Goal: Information Seeking & Learning: Learn about a topic

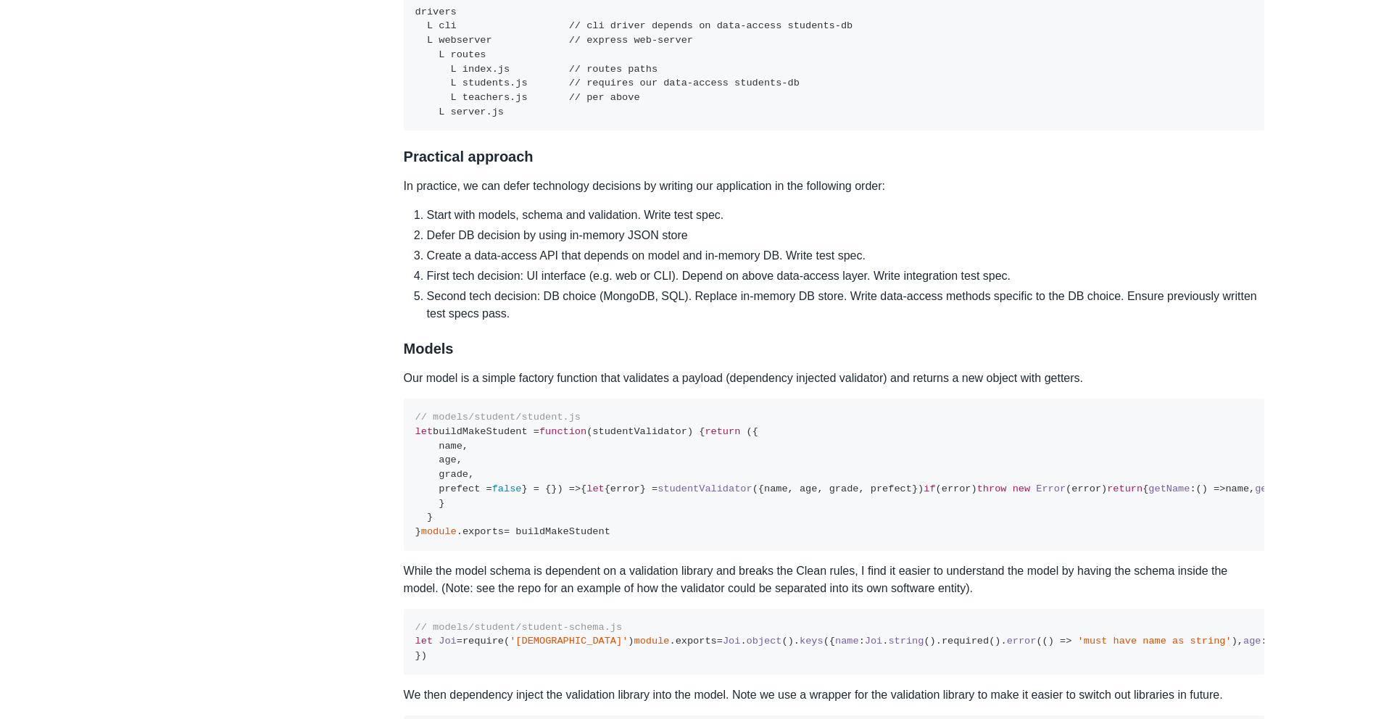
scroll to position [2178, 0]
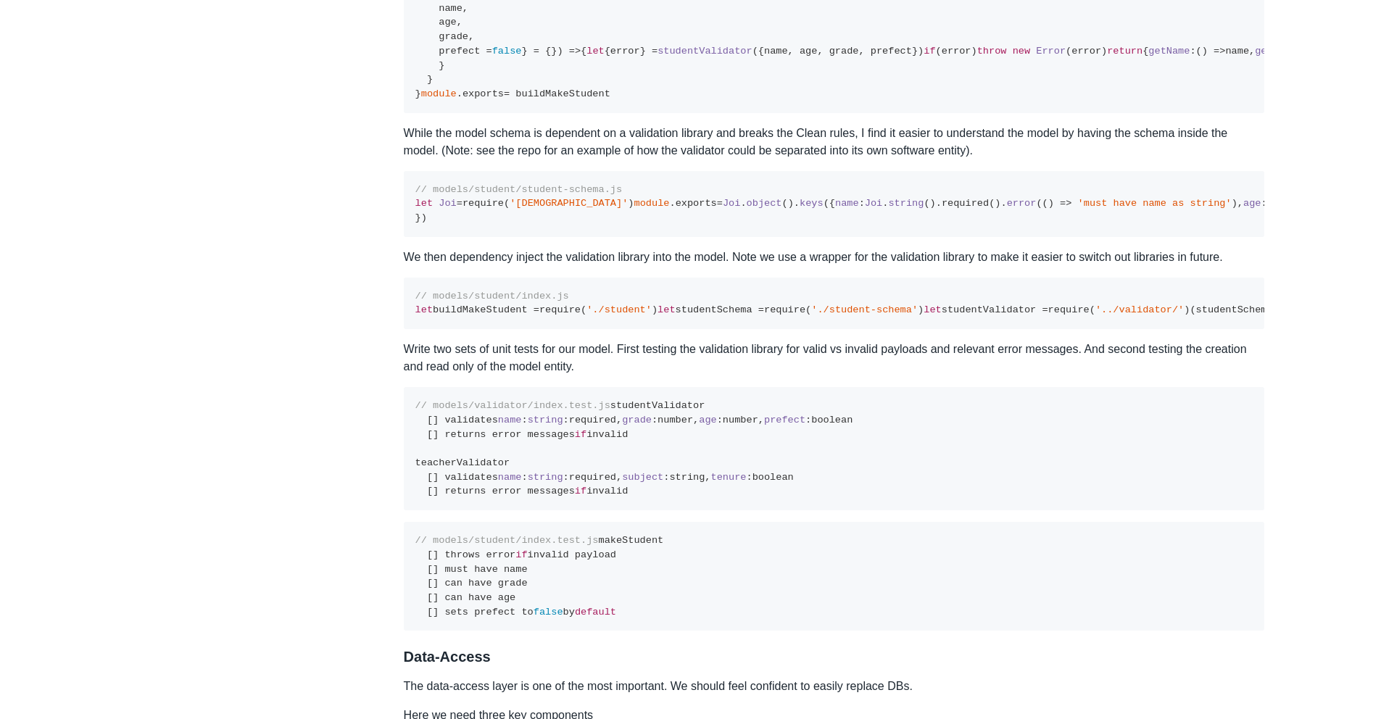
click at [699, 112] on pre "// models/student/student.js let buildMakeStudent = function ( studentValidator…" at bounding box center [834, 36] width 861 height 151
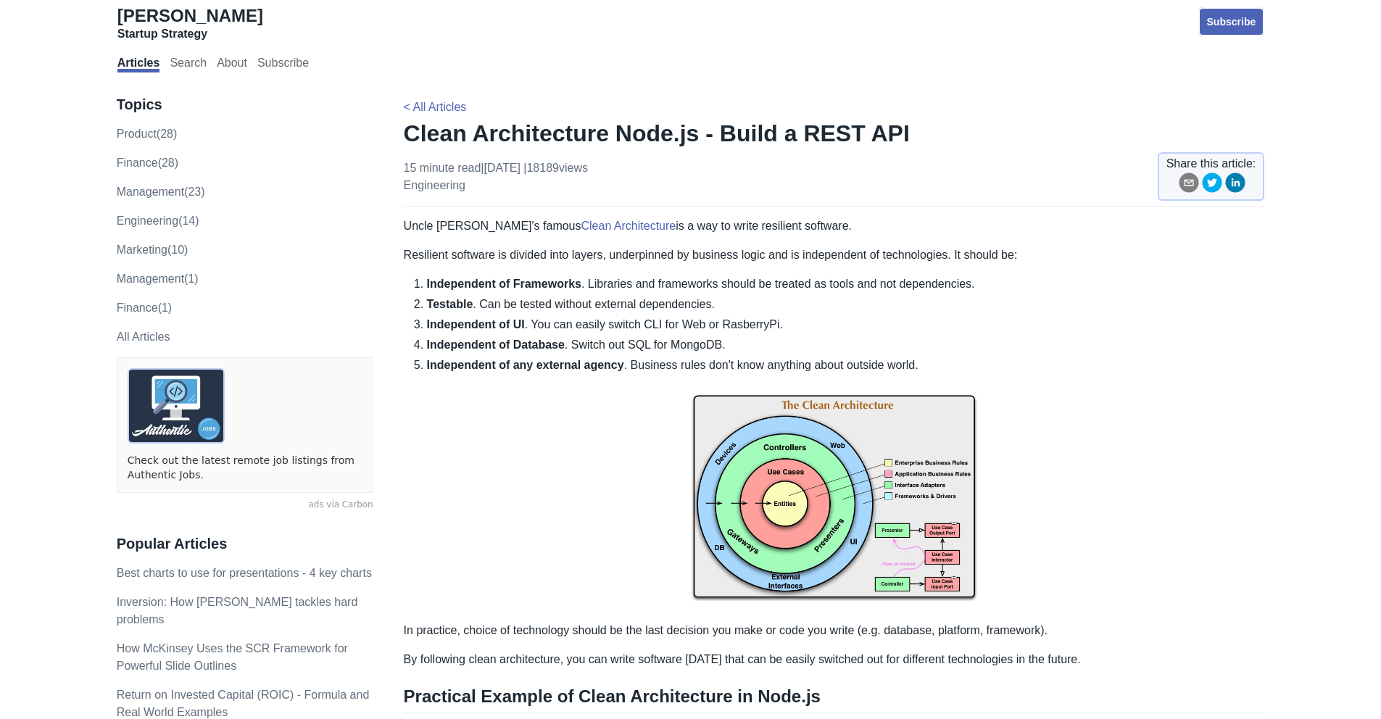
scroll to position [0, 0]
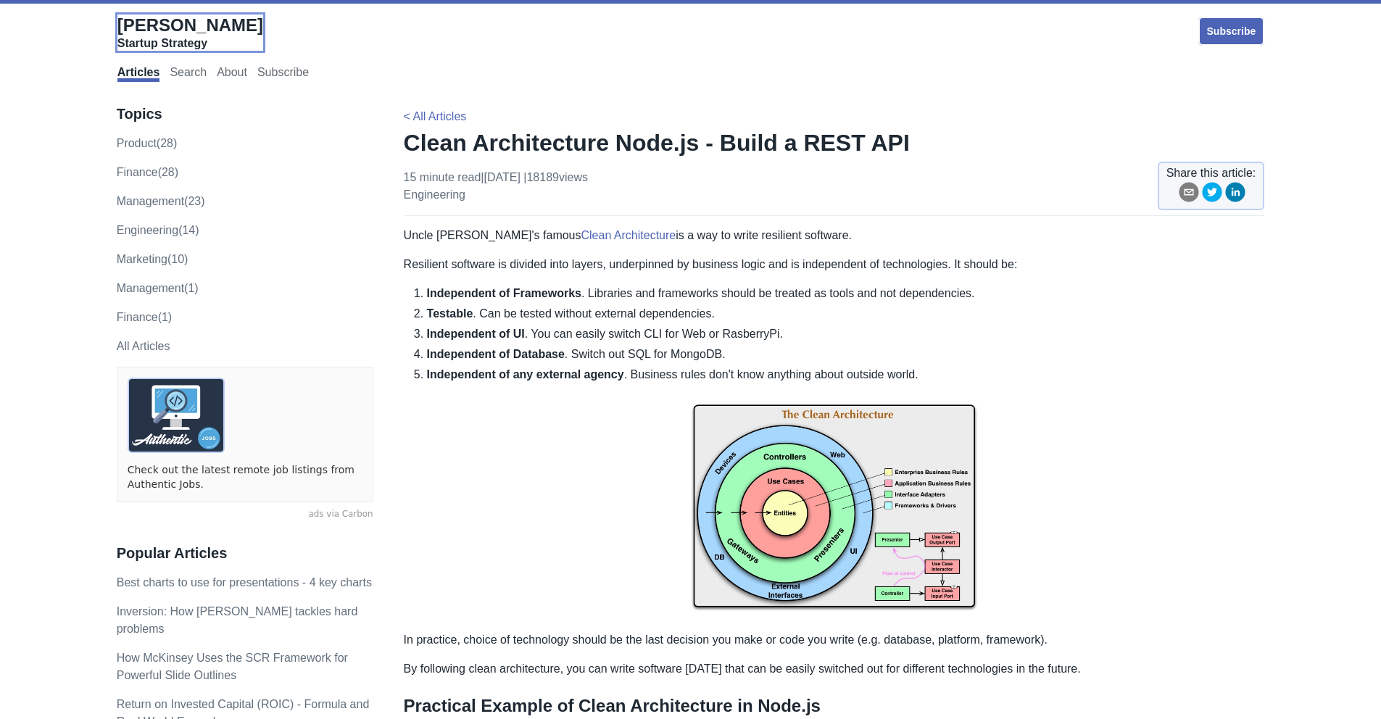
click at [180, 15] on span "[PERSON_NAME]" at bounding box center [190, 25] width 146 height 20
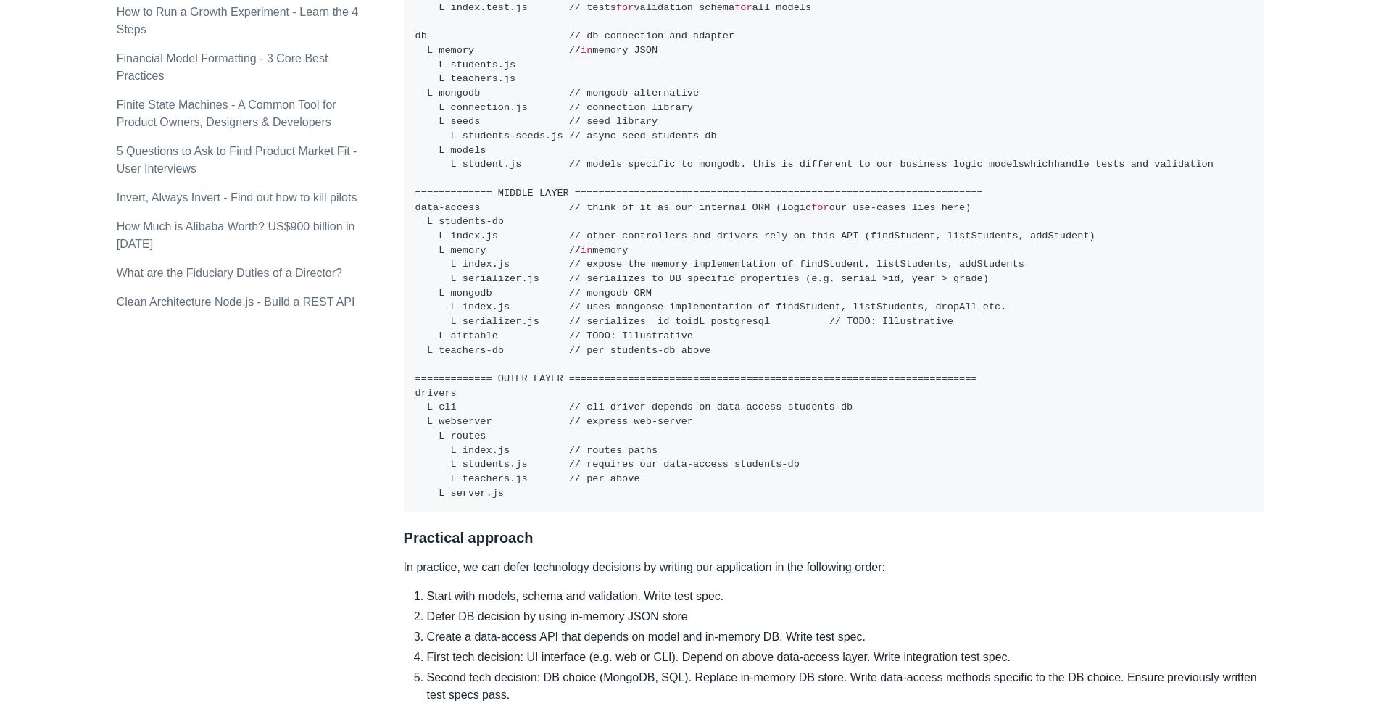
scroll to position [1375, 0]
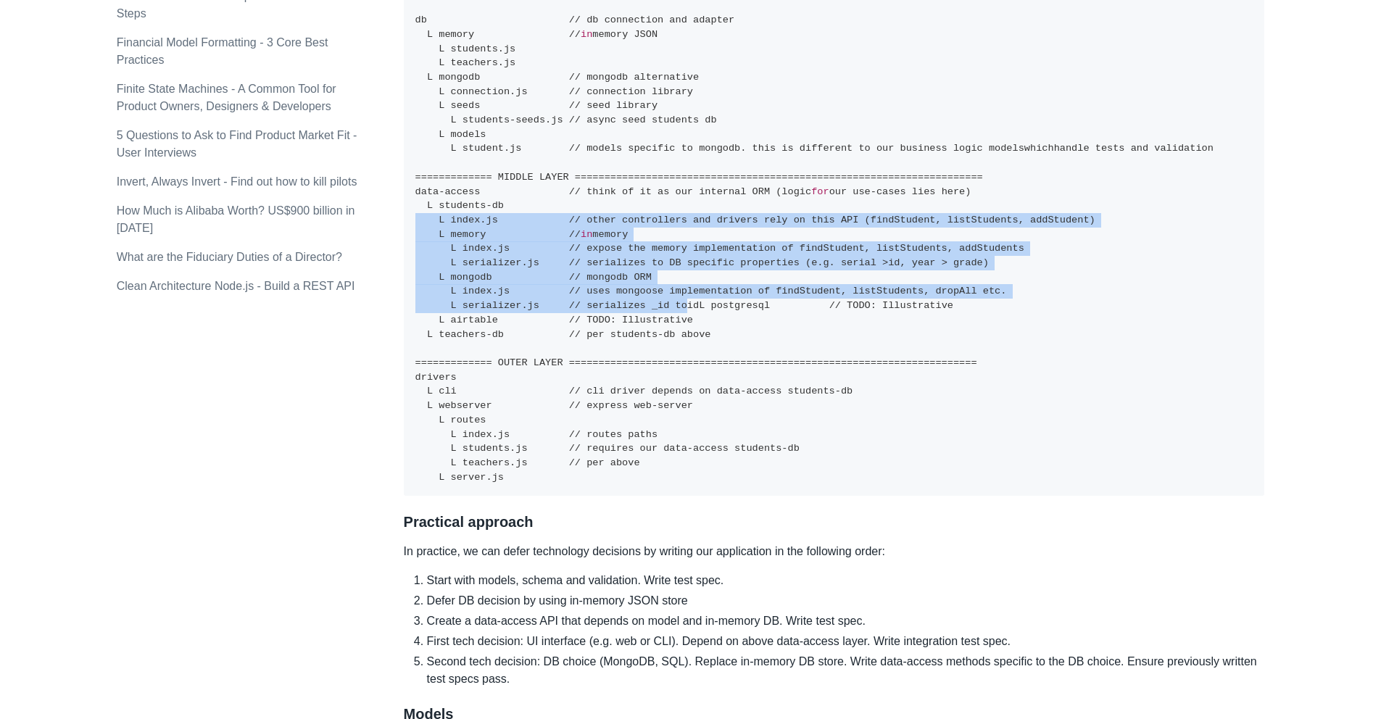
drag, startPoint x: 641, startPoint y: 239, endPoint x: 688, endPoint y: 322, distance: 95.7
click at [688, 322] on pre "============= INNER LAYER =====================================================…" at bounding box center [834, 142] width 861 height 709
click at [688, 322] on code "============= INNER LAYER =====================================================…" at bounding box center [814, 142] width 798 height 682
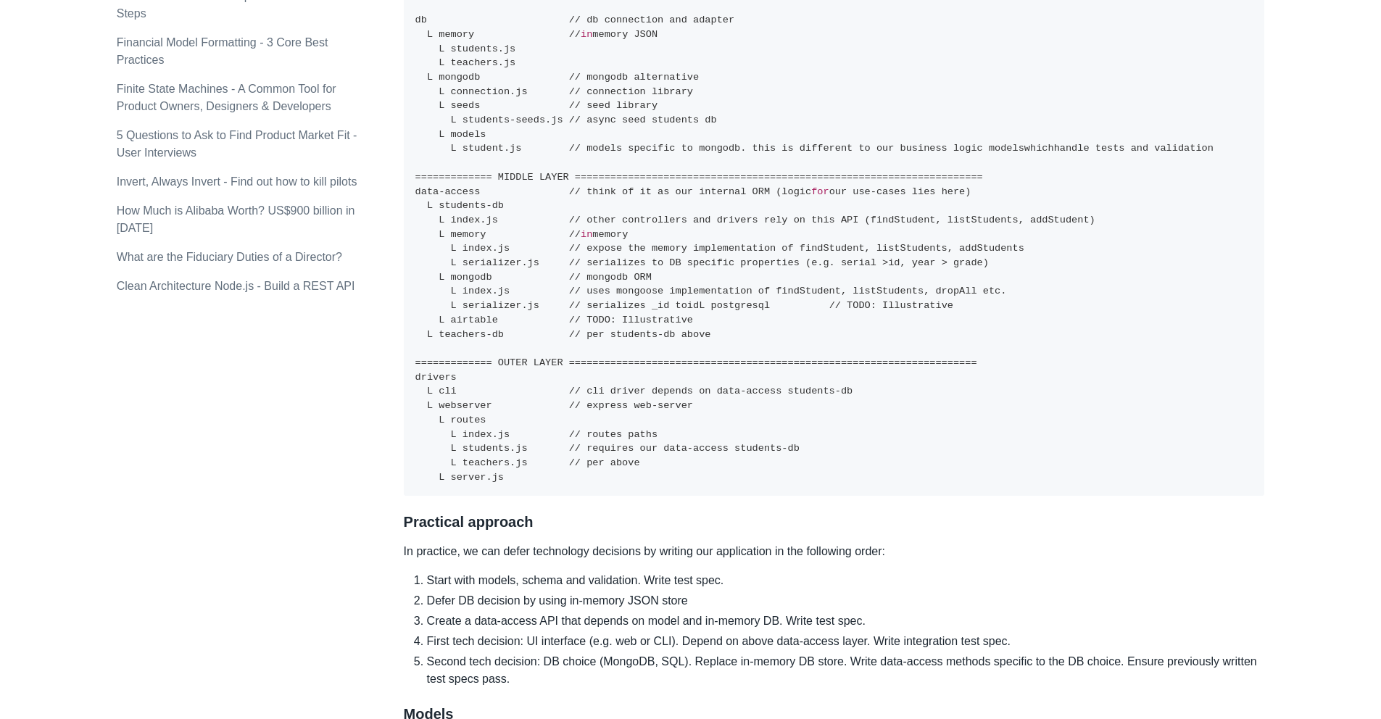
click at [688, 321] on code "============= INNER LAYER =====================================================…" at bounding box center [814, 142] width 798 height 682
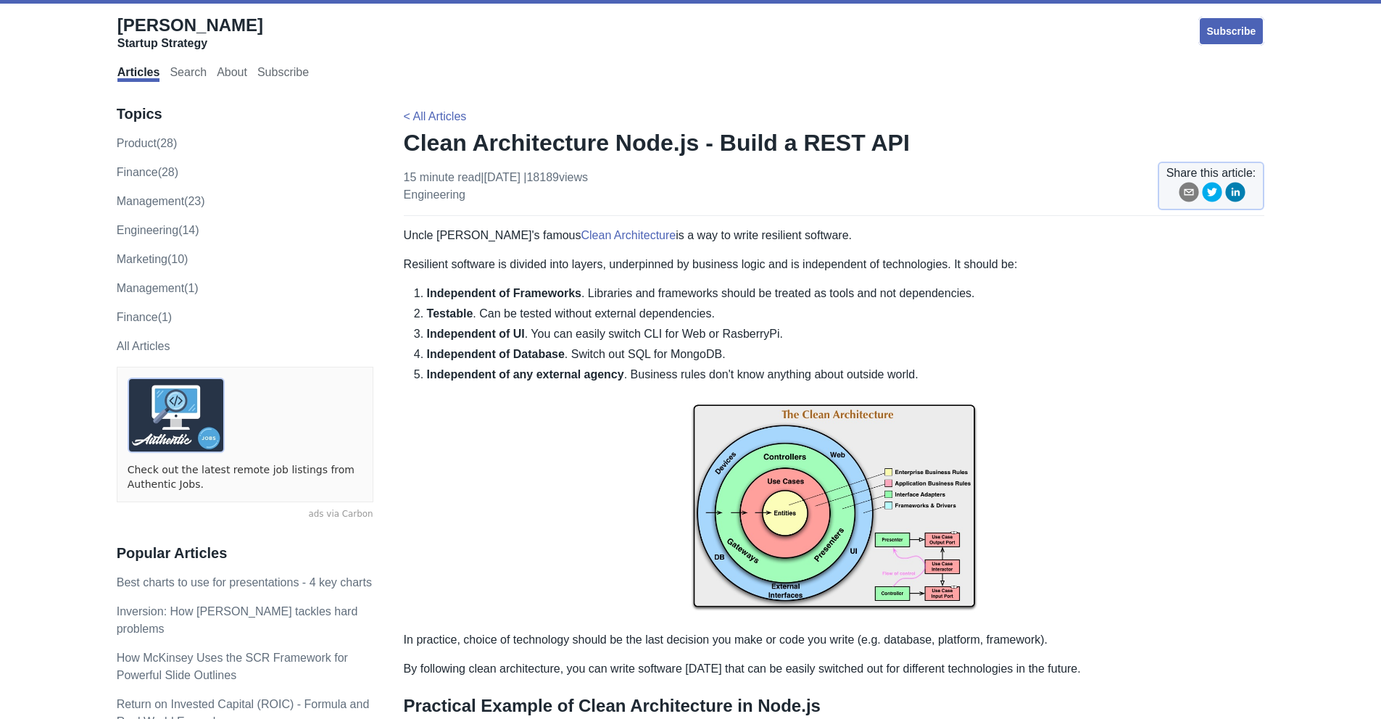
scroll to position [0, 0]
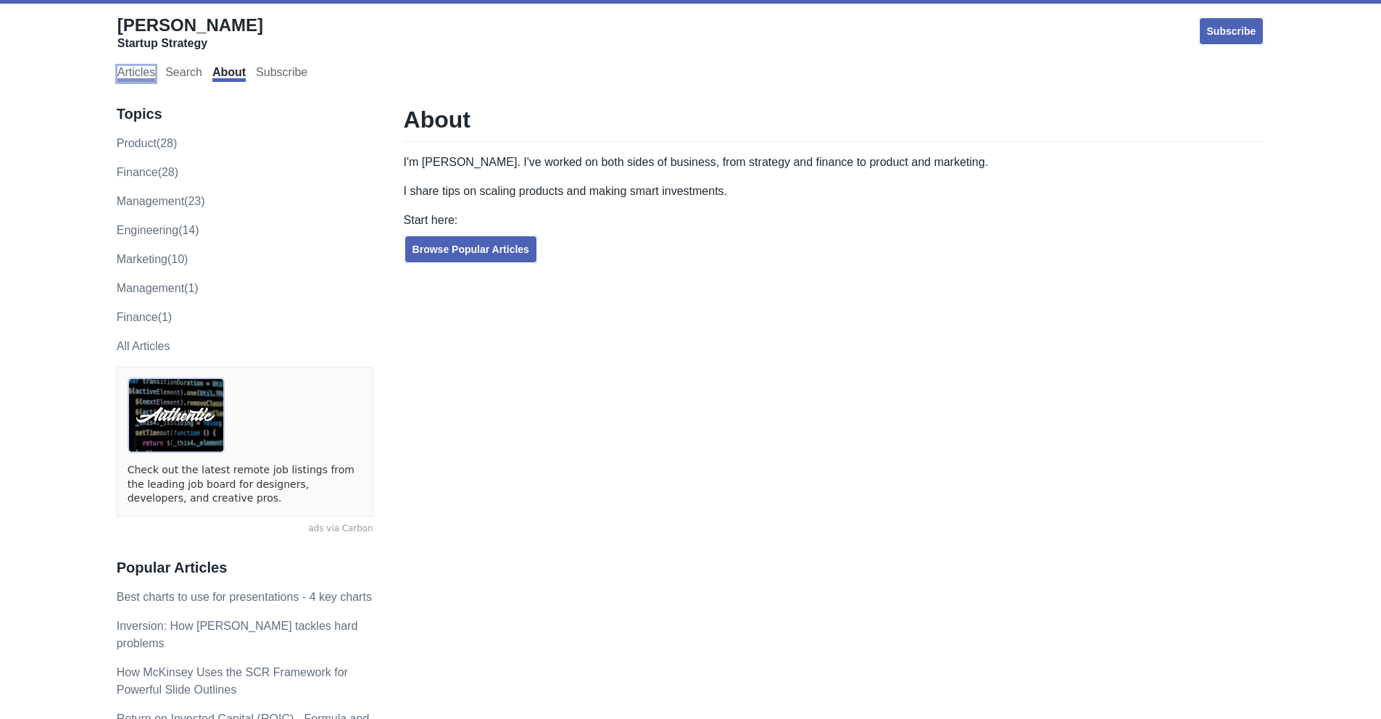
click at [136, 76] on link "Articles" at bounding box center [136, 74] width 38 height 16
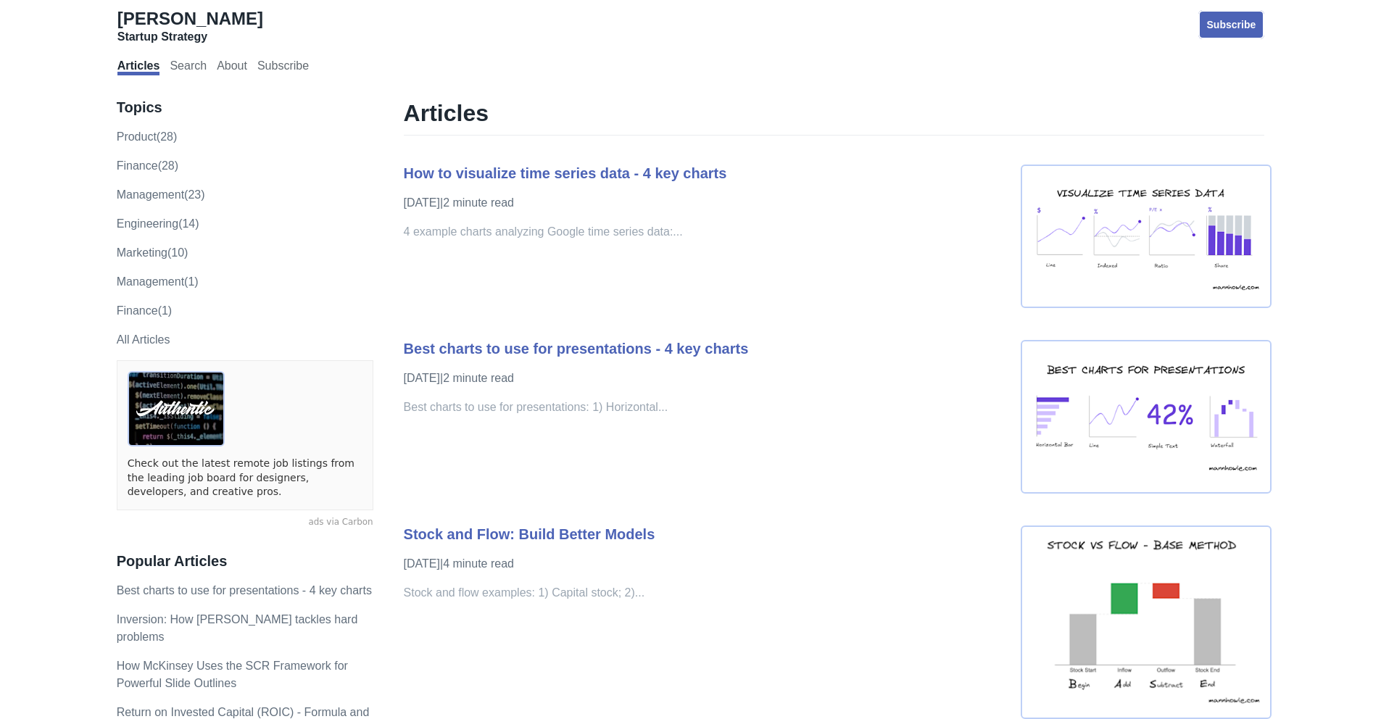
scroll to position [8, 0]
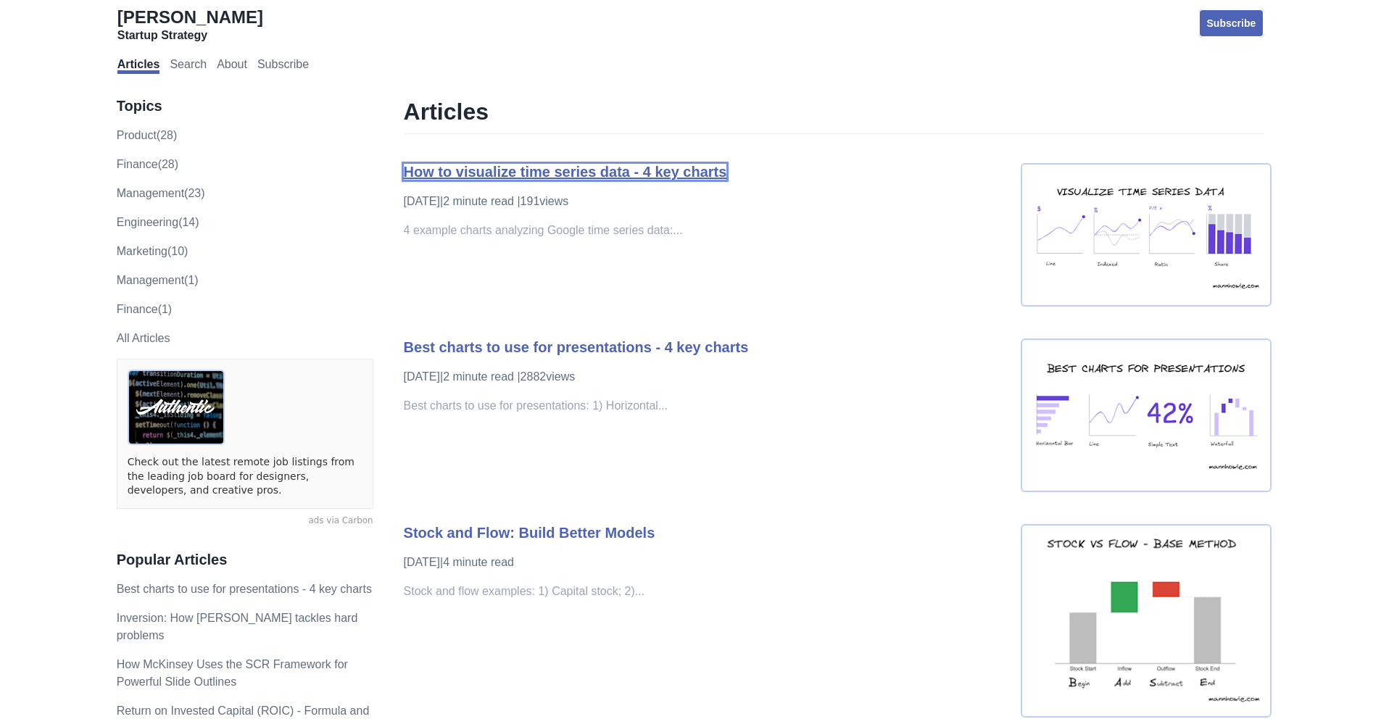
click at [684, 179] on link "How to visualize time series data - 4 key charts" at bounding box center [565, 172] width 323 height 16
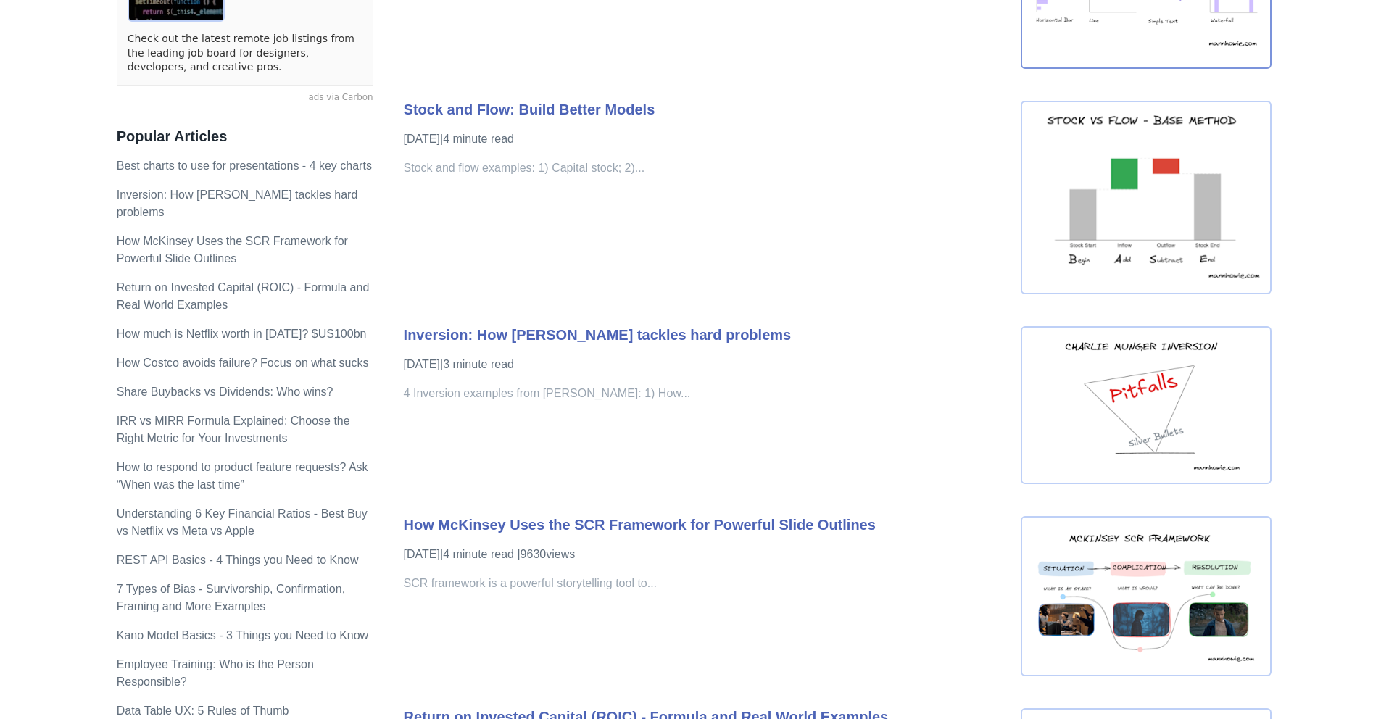
scroll to position [91, 0]
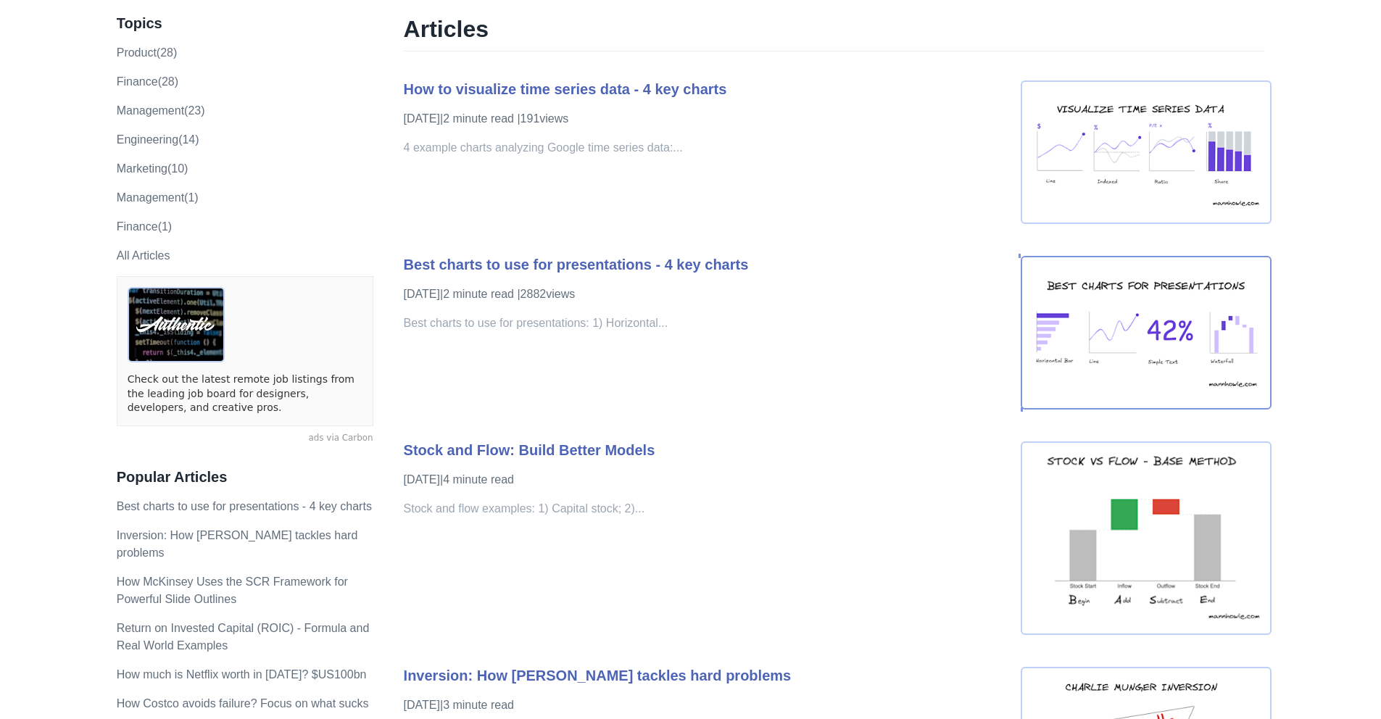
click at [1173, 326] on img at bounding box center [1145, 333] width 251 height 154
click at [1165, 211] on img at bounding box center [1145, 152] width 251 height 144
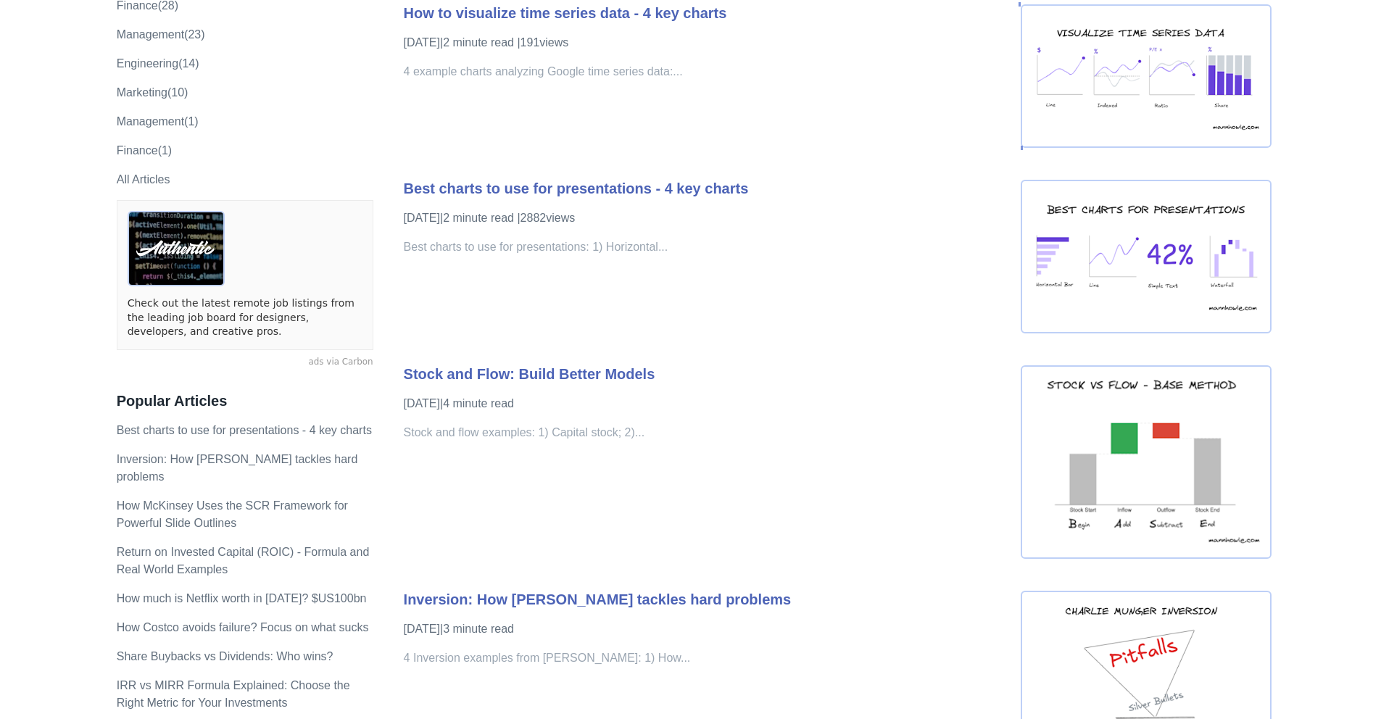
scroll to position [0, 0]
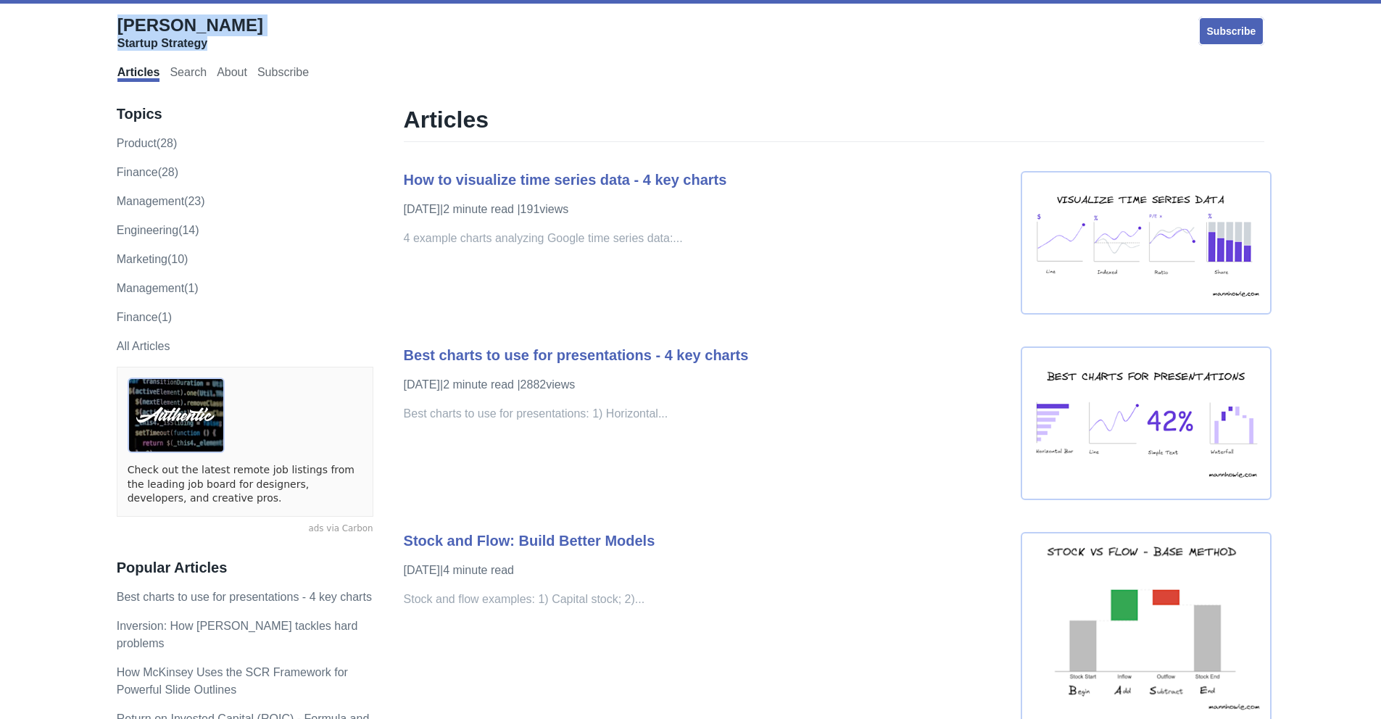
drag, startPoint x: 89, startPoint y: 15, endPoint x: 230, endPoint y: 24, distance: 141.6
click at [229, 24] on div "Howie Mann Startup Strategy Subscribe Articles Search About Subscribe" at bounding box center [690, 47] width 1350 height 80
copy link "Howie Mann Startup Strategy"
click at [227, 33] on div "Howie Mann Startup Strategy" at bounding box center [308, 35] width 383 height 43
click at [246, 19] on div "Howie Mann Startup Strategy" at bounding box center [308, 35] width 383 height 43
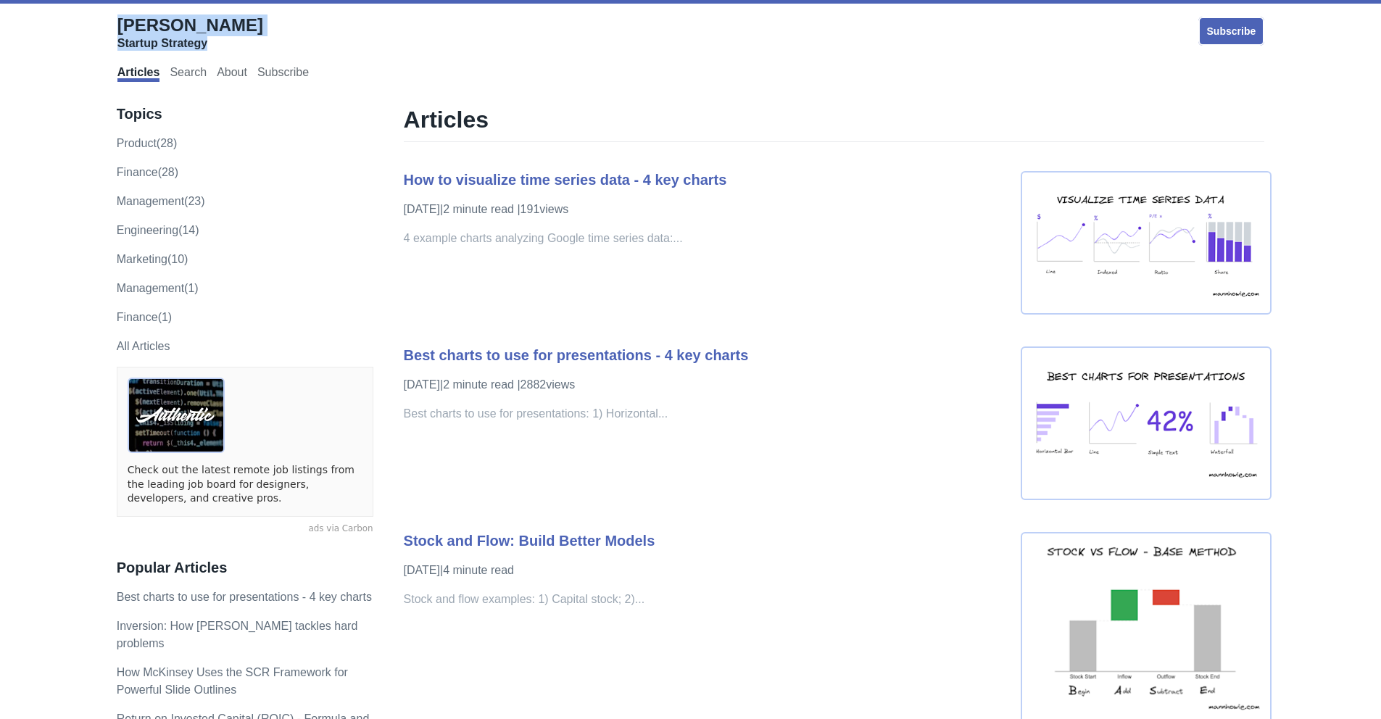
drag, startPoint x: 272, startPoint y: 36, endPoint x: 110, endPoint y: 28, distance: 161.8
click at [110, 28] on div "Howie Mann Startup Strategy Subscribe Articles Search About Subscribe" at bounding box center [690, 47] width 1350 height 80
drag, startPoint x: 83, startPoint y: 25, endPoint x: 91, endPoint y: 25, distance: 8.7
click at [83, 25] on div "Howie Mann Startup Strategy Subscribe Articles Search About Subscribe" at bounding box center [690, 47] width 1350 height 80
drag, startPoint x: 103, startPoint y: 22, endPoint x: 215, endPoint y: 30, distance: 111.9
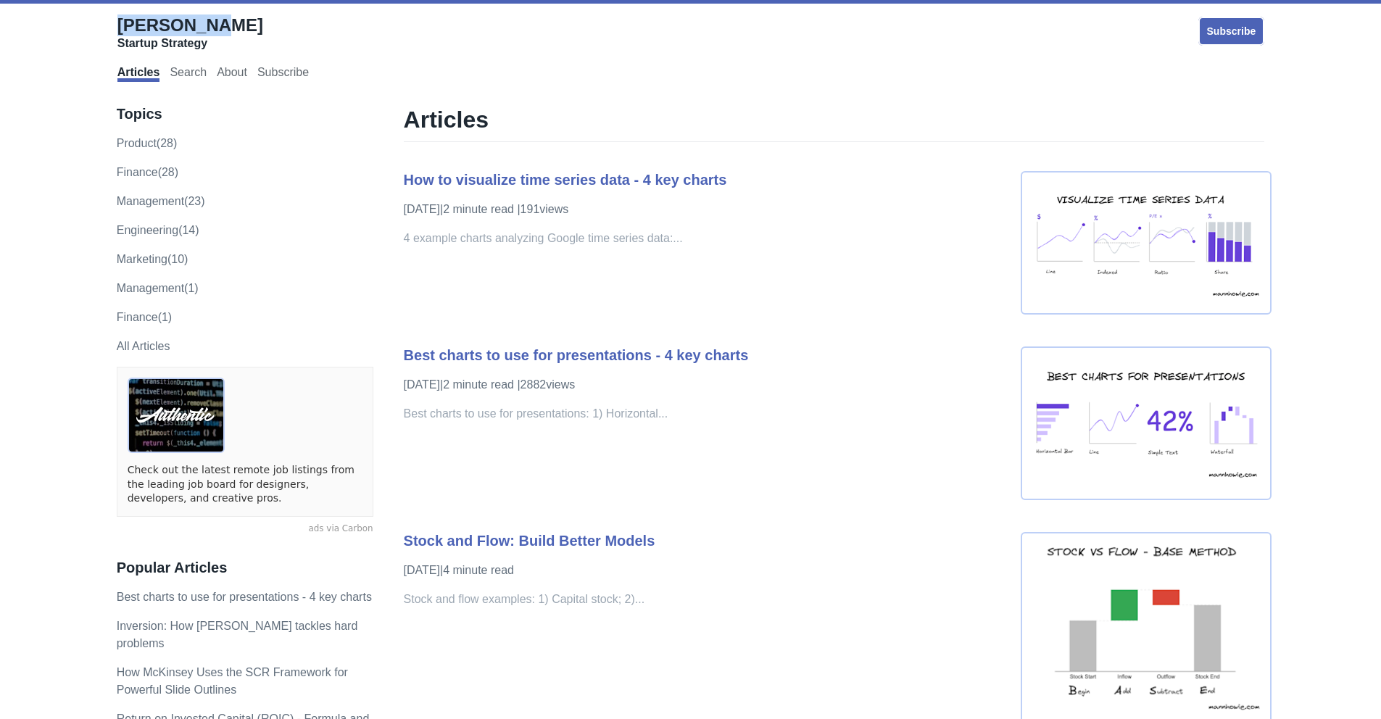
click at [215, 30] on div "Howie Mann Startup Strategy Subscribe Articles Search About Subscribe" at bounding box center [690, 47] width 1350 height 80
copy span "[PERSON_NAME]"
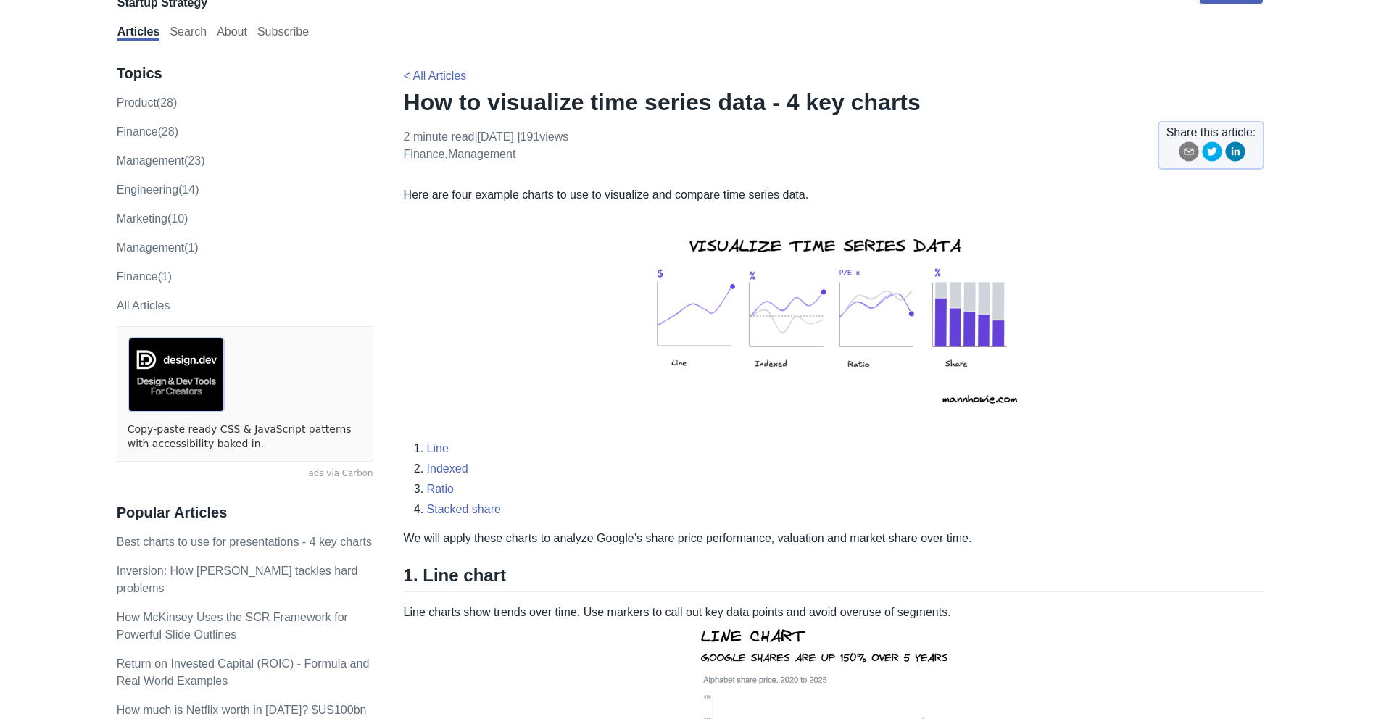
scroll to position [23, 0]
